Goal: Find contact information: Obtain details needed to contact an individual or organization

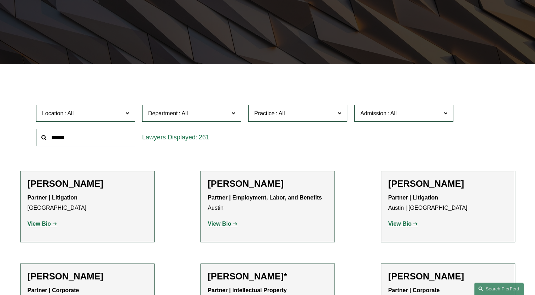
scroll to position [141, 0]
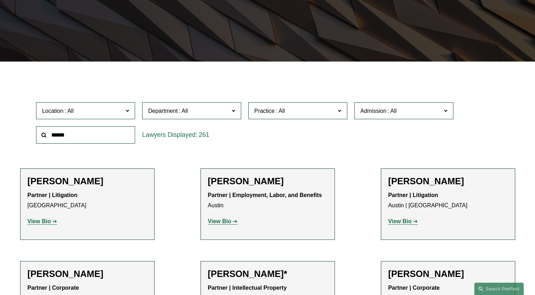
click at [102, 137] on input "text" at bounding box center [85, 134] width 99 height 17
type input "**********"
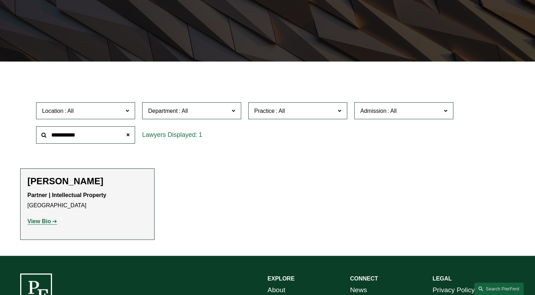
click at [40, 220] on strong "View Bio" at bounding box center [39, 221] width 23 height 6
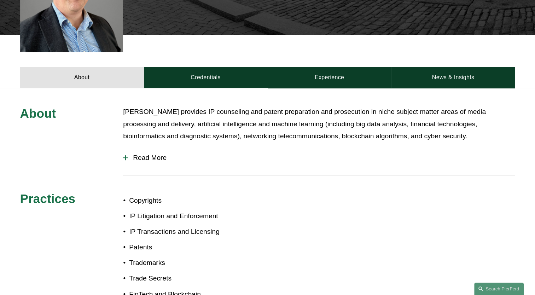
scroll to position [247, 0]
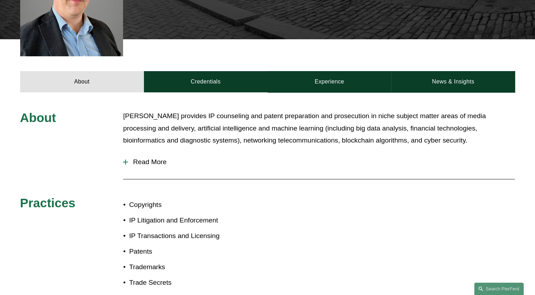
click at [155, 158] on span "Read More" at bounding box center [321, 162] width 387 height 8
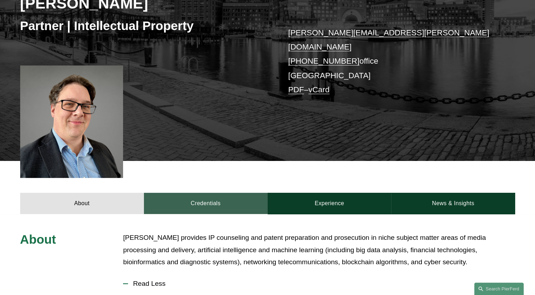
scroll to position [71, 0]
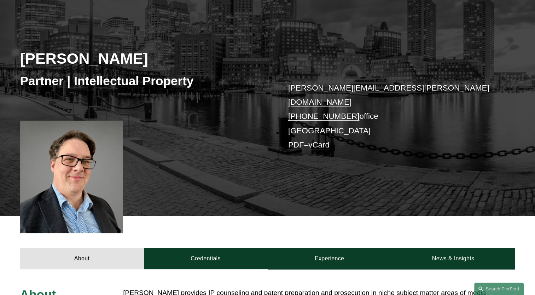
drag, startPoint x: 347, startPoint y: 104, endPoint x: 293, endPoint y: 100, distance: 54.9
click at [293, 100] on p "daniel.rose@pierferd.com +1.617.807.2047 office Boston PDF – vCard" at bounding box center [391, 116] width 206 height 71
copy link "1.617.807.2047"
